Goal: Use online tool/utility: Utilize a website feature to perform a specific function

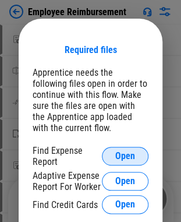
click at [135, 154] on button "Open" at bounding box center [125, 156] width 47 height 19
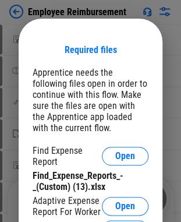
click at [79, 68] on div "Apprentice needs the following files open in order to continue with this flow. …" at bounding box center [91, 100] width 116 height 66
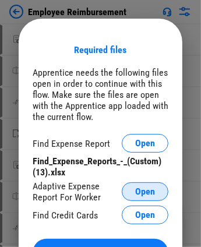
click at [153, 193] on span "Open" at bounding box center [145, 191] width 20 height 9
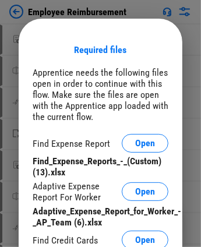
click at [126, 64] on div "Required files Apprentice needs the following files open in order to continue w…" at bounding box center [101, 168] width 136 height 248
click at [122, 65] on div "Required files Apprentice needs the following files open in order to continue w…" at bounding box center [101, 168] width 136 height 248
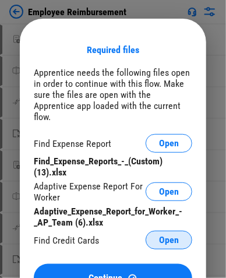
click at [168, 221] on span "Open" at bounding box center [169, 239] width 20 height 9
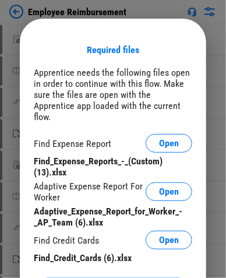
scroll to position [70, 0]
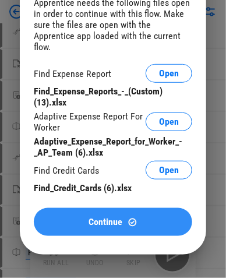
click at [57, 217] on div "Continue" at bounding box center [113, 222] width 131 height 10
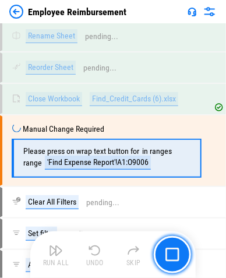
scroll to position [646, 0]
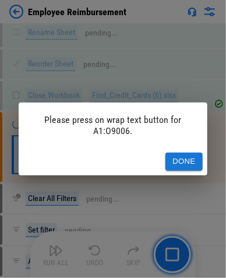
click at [177, 160] on button "Done" at bounding box center [184, 162] width 37 height 18
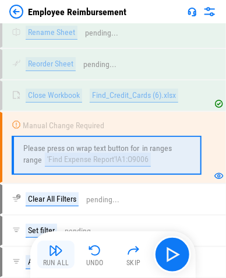
click at [63, 221] on button "Run All" at bounding box center [55, 255] width 37 height 28
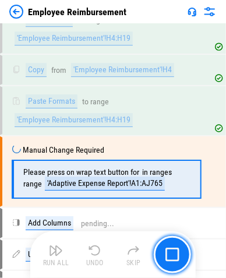
scroll to position [1910, 0]
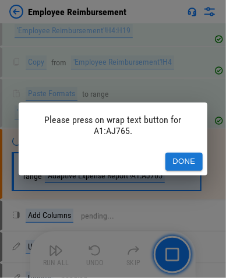
click at [184, 163] on button "Done" at bounding box center [184, 162] width 37 height 18
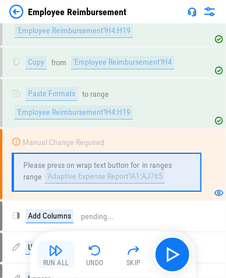
click at [58, 221] on img "button" at bounding box center [56, 251] width 14 height 14
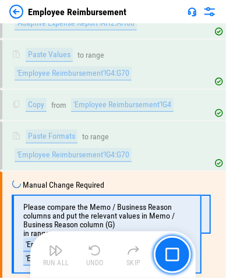
scroll to position [4134, 0]
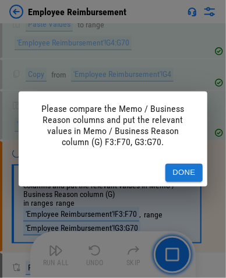
click at [182, 175] on button "Done" at bounding box center [184, 173] width 37 height 18
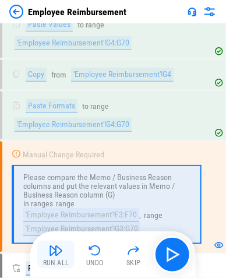
click at [54, 221] on div "Run All" at bounding box center [56, 262] width 26 height 7
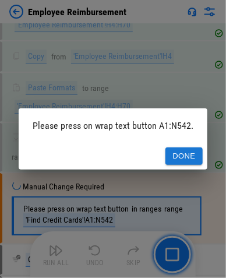
scroll to position [4676, 0]
click at [184, 153] on button "Done" at bounding box center [184, 156] width 37 height 18
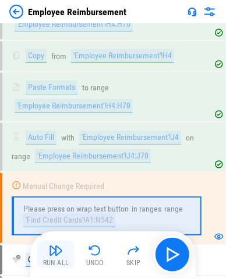
click at [52, 221] on img "button" at bounding box center [56, 251] width 14 height 14
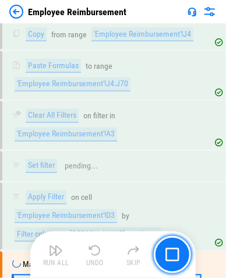
scroll to position [5703, 0]
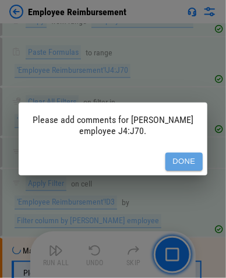
click at [189, 162] on button "Done" at bounding box center [184, 162] width 37 height 18
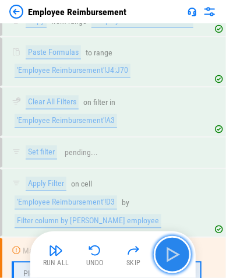
click at [178, 221] on img "button" at bounding box center [172, 254] width 19 height 19
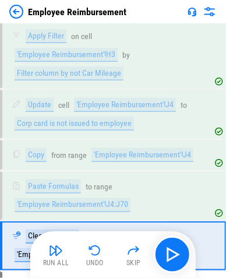
scroll to position [5559, 0]
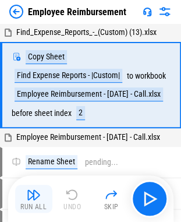
click at [36, 198] on img "button" at bounding box center [34, 195] width 14 height 14
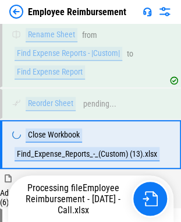
scroll to position [159, 0]
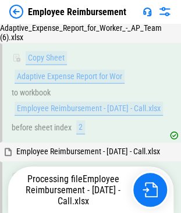
scroll to position [408, 0]
